Goal: Task Accomplishment & Management: Complete application form

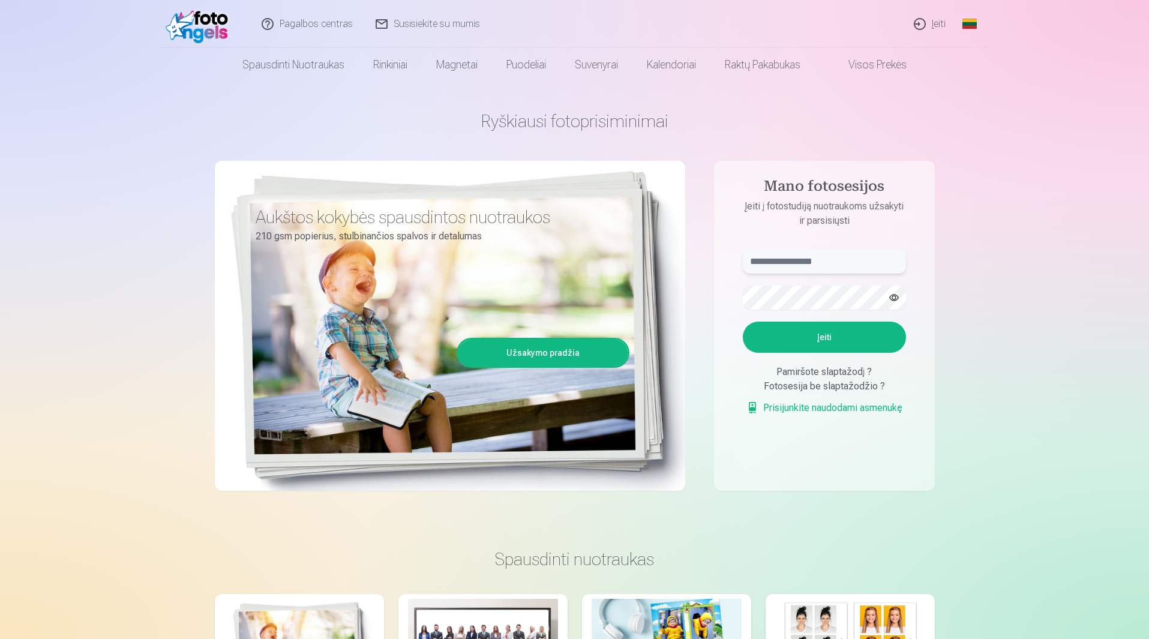
click at [817, 266] on input "text" at bounding box center [824, 262] width 163 height 24
type input "*"
type input "**********"
click at [896, 295] on button "button" at bounding box center [894, 297] width 23 height 23
click at [814, 335] on button "Įeiti" at bounding box center [824, 337] width 163 height 31
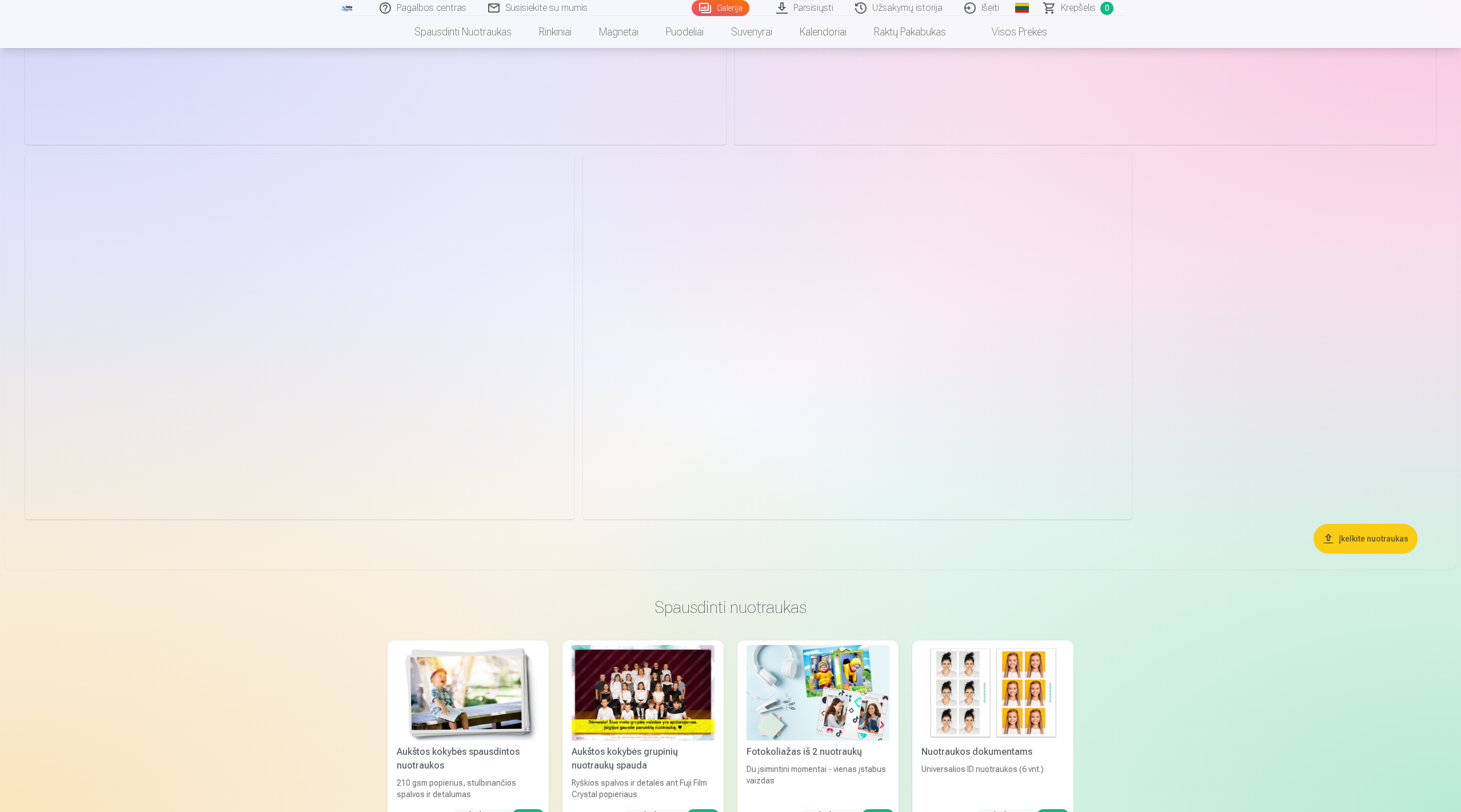
scroll to position [2649, 0]
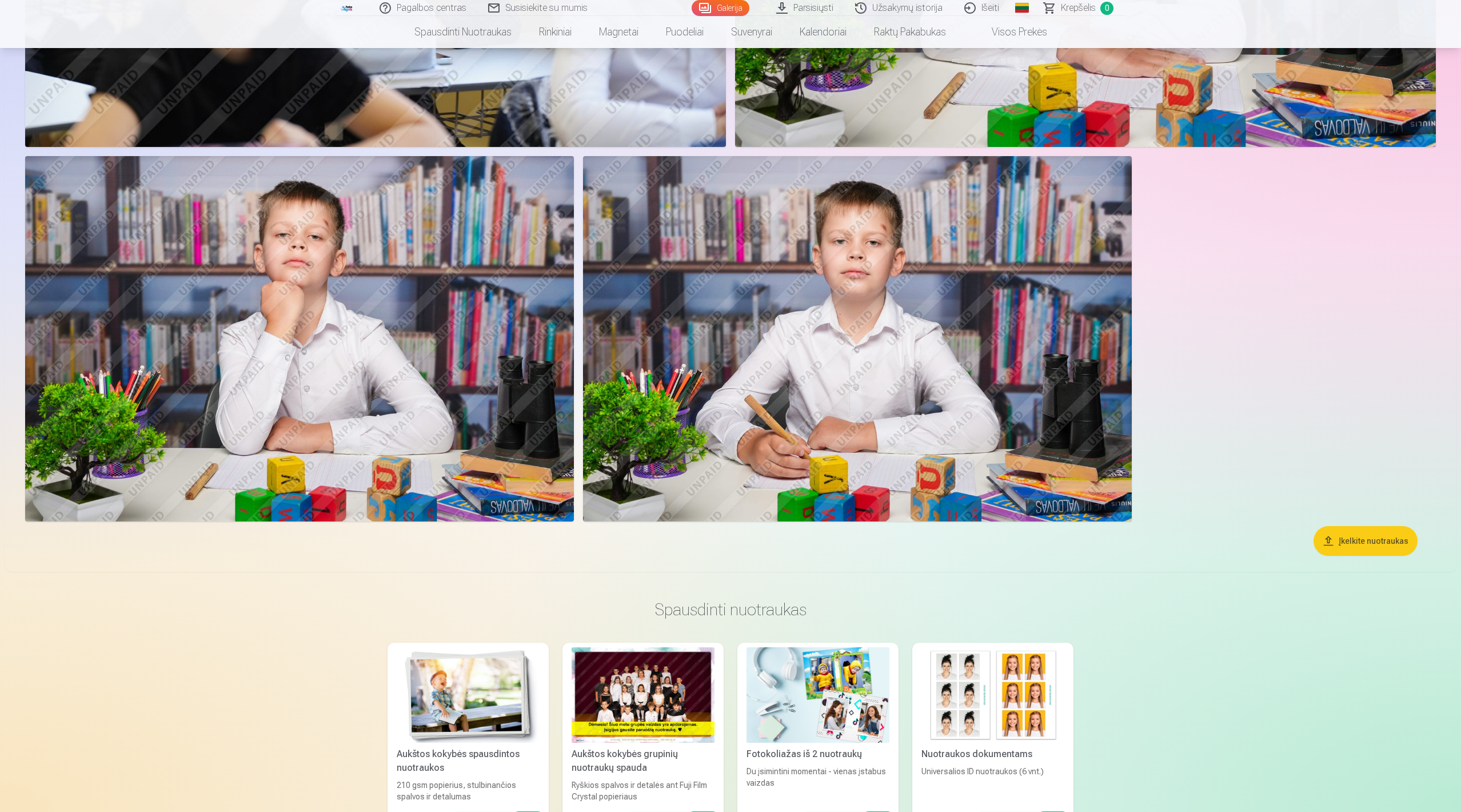
click at [1094, 539] on button "Įkelkite nuotraukas" at bounding box center [1366, 540] width 104 height 30
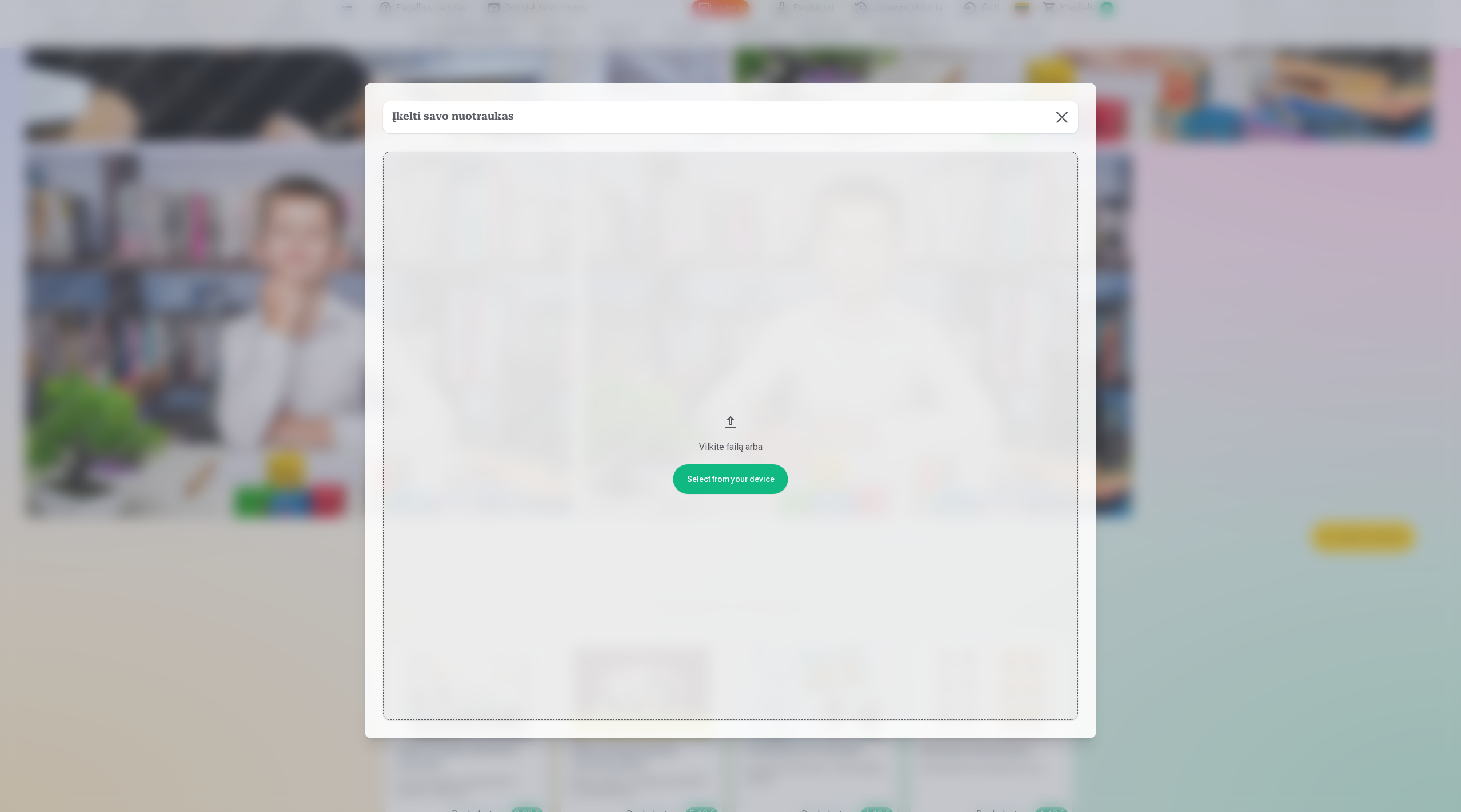
scroll to position [2653, 0]
click at [1071, 121] on button at bounding box center [1064, 117] width 32 height 32
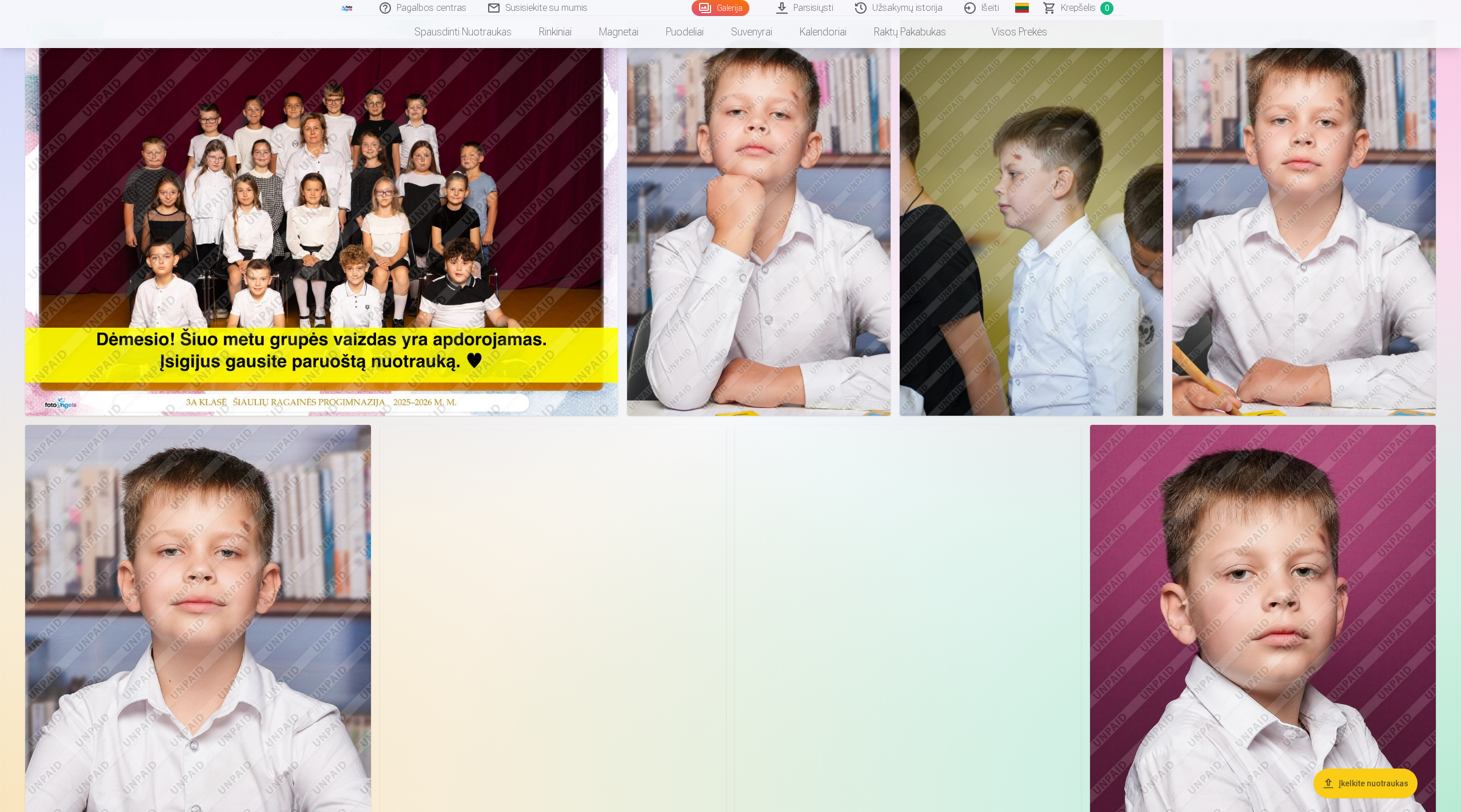
scroll to position [62, 0]
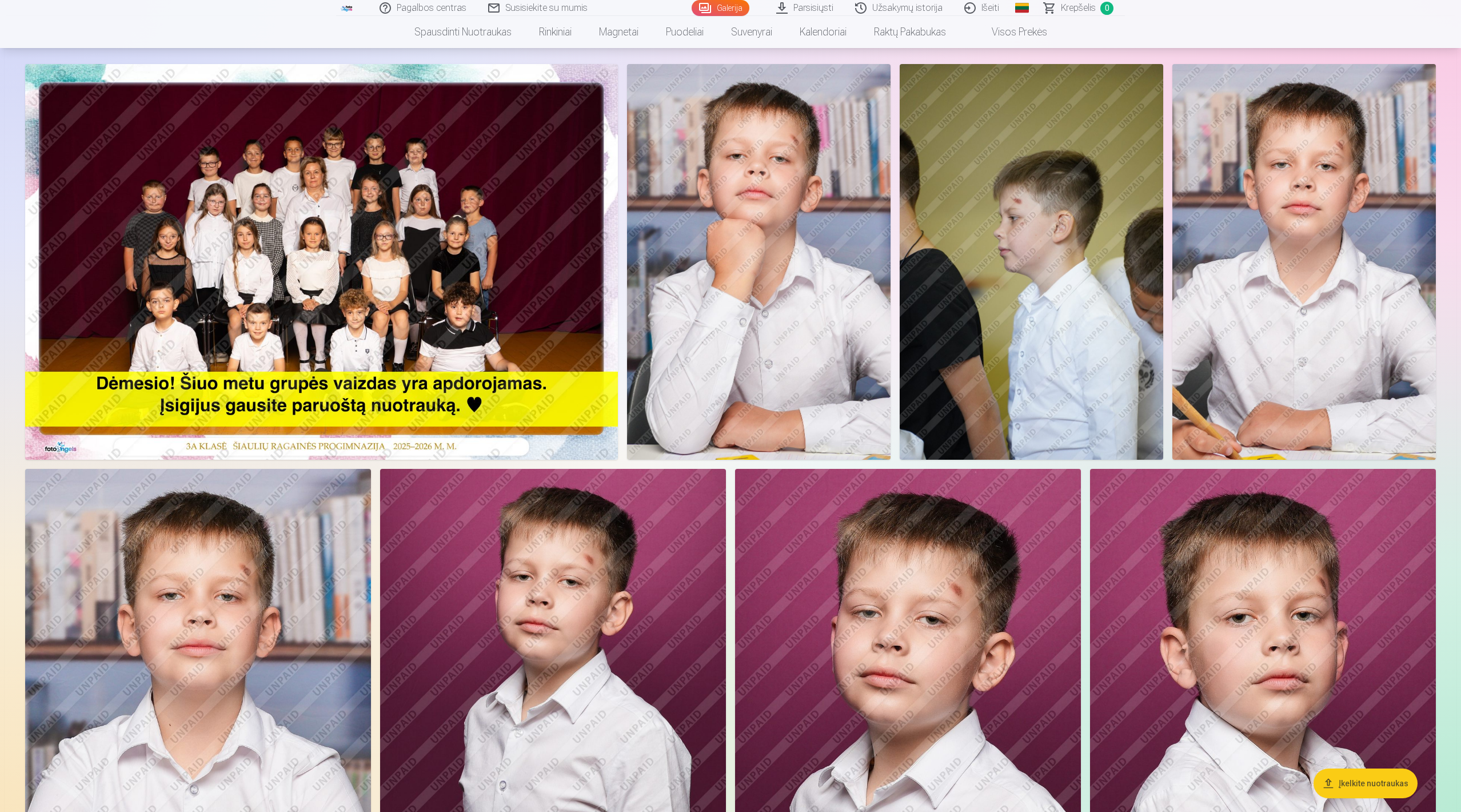
click at [371, 335] on img at bounding box center [321, 261] width 593 height 396
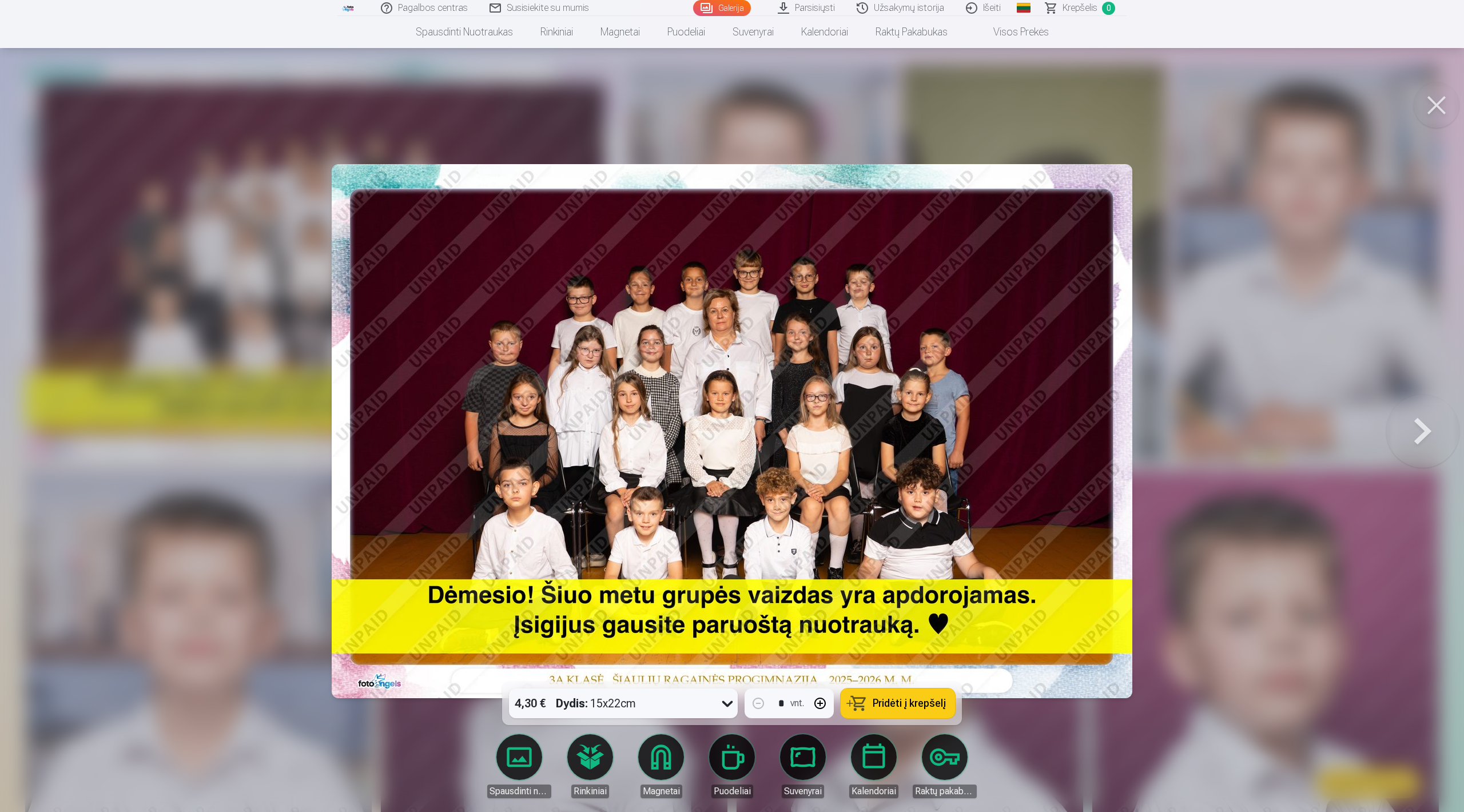
click at [1094, 99] on button at bounding box center [1436, 105] width 46 height 46
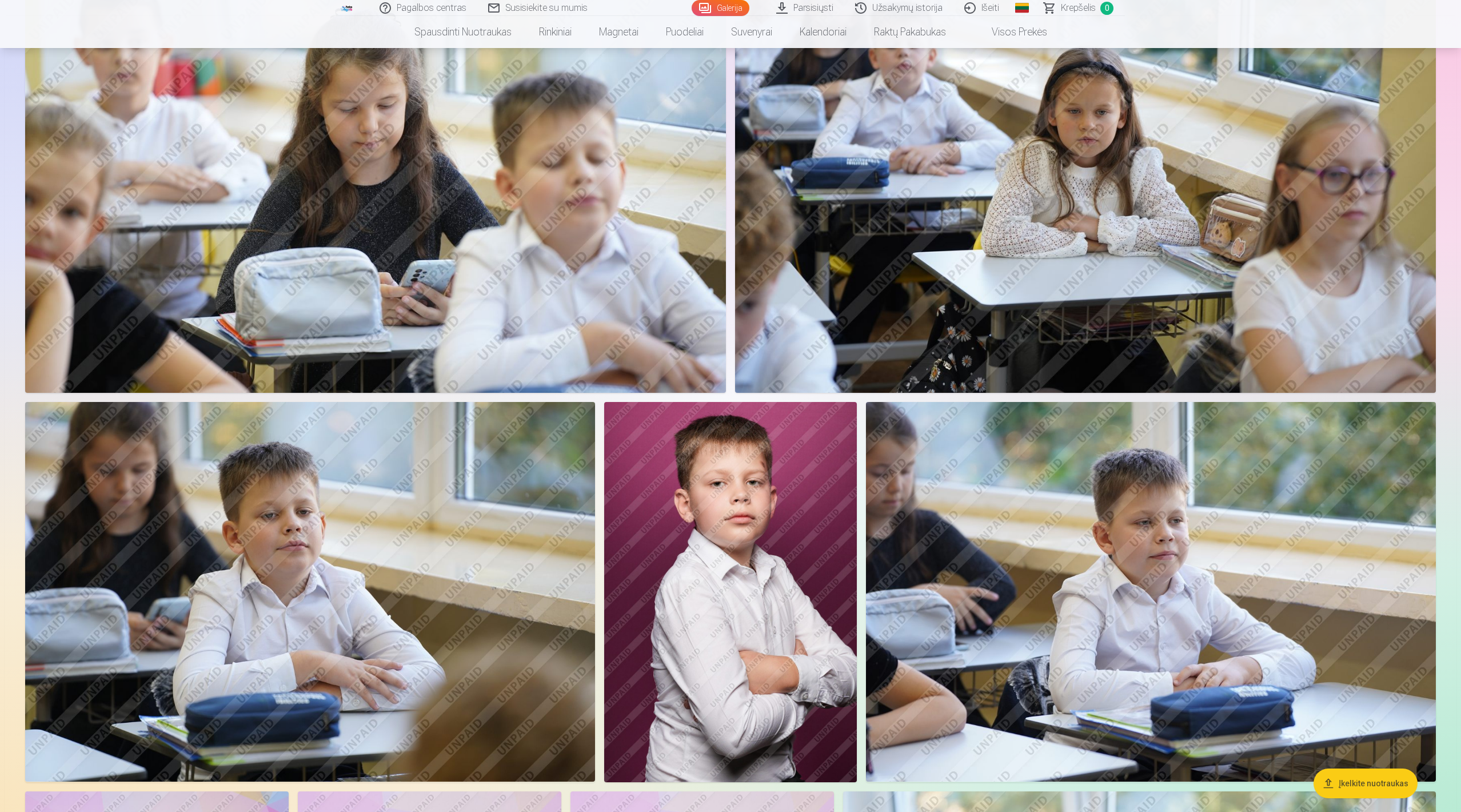
scroll to position [1586, 0]
